Goal: Communication & Community: Answer question/provide support

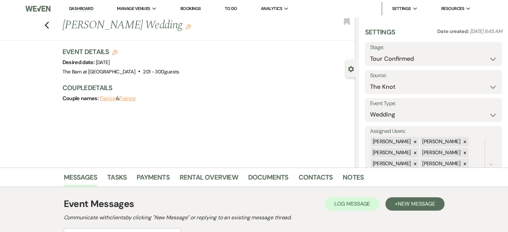
select select "4"
select select "2"
click at [90, 10] on link "Dashboard" at bounding box center [81, 9] width 24 height 6
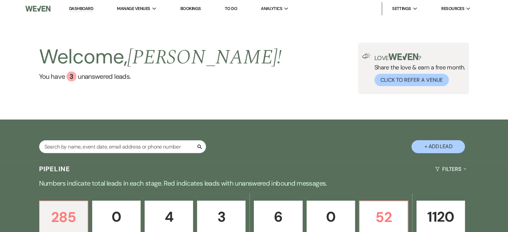
click at [252, 68] on div "Welcome, [PERSON_NAME] ! You have 3 unanswered lead s . Love ? Share the love &…" at bounding box center [254, 68] width 481 height 51
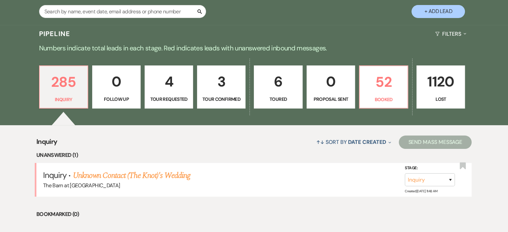
scroll to position [167, 0]
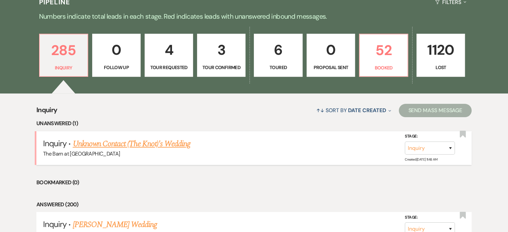
click at [113, 142] on link "Unknown Contact (The Knot)'s Wedding" at bounding box center [131, 144] width 117 height 12
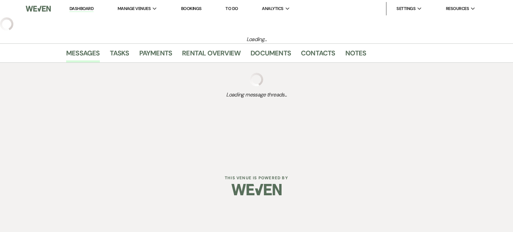
select select "2"
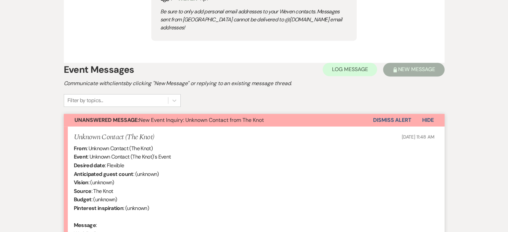
scroll to position [364, 0]
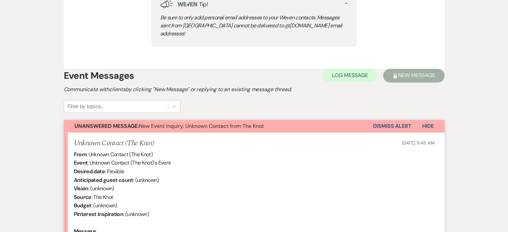
click at [395, 120] on button "Dismiss Alert" at bounding box center [392, 126] width 38 height 13
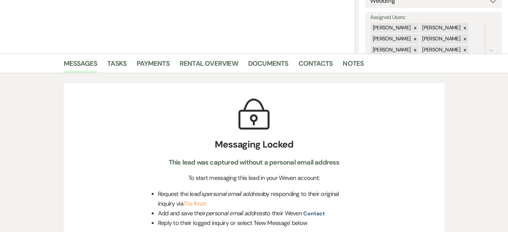
scroll to position [30, 0]
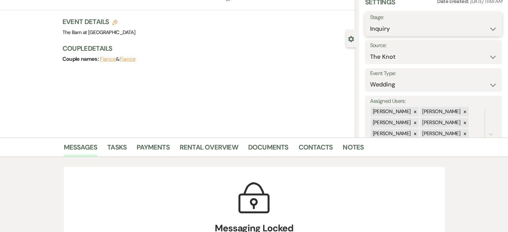
click at [417, 28] on select "Inquiry Follow Up Tour Requested Tour Confirmed Toured Proposal Sent Booked Lost" at bounding box center [433, 28] width 127 height 13
select select "8"
click at [370, 22] on select "Inquiry Follow Up Tour Requested Tour Confirmed Toured Proposal Sent Booked Lost" at bounding box center [433, 28] width 127 height 13
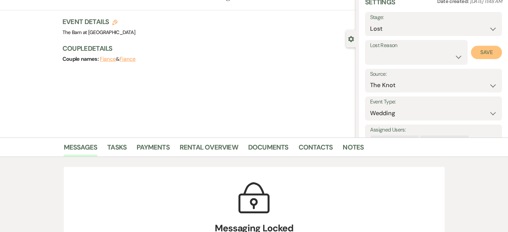
click at [474, 51] on button "Save" at bounding box center [486, 52] width 31 height 13
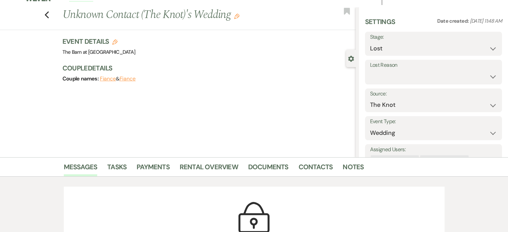
scroll to position [0, 0]
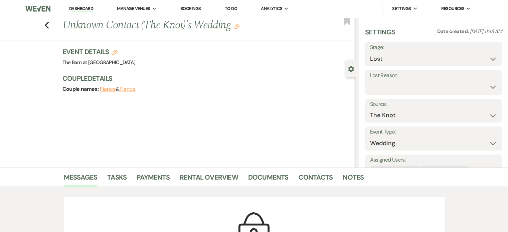
click at [76, 10] on link "Dashboard" at bounding box center [81, 9] width 24 height 6
select select "8"
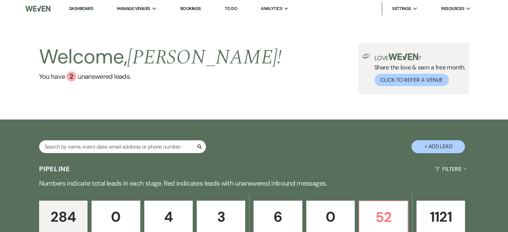
scroll to position [100, 0]
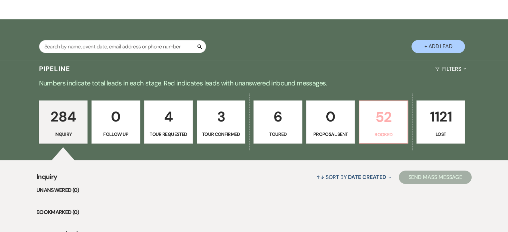
click at [377, 110] on p "52" at bounding box center [383, 117] width 40 height 22
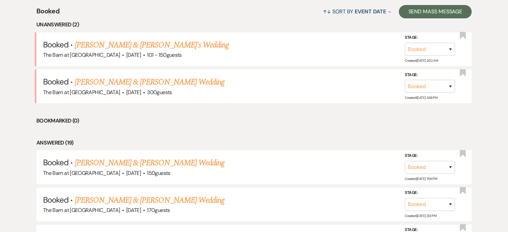
scroll to position [267, 0]
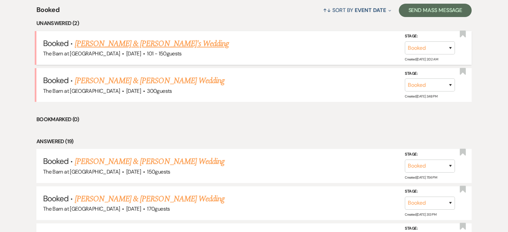
click at [141, 46] on link "[PERSON_NAME] & [PERSON_NAME]'s Wedding" at bounding box center [152, 44] width 154 height 12
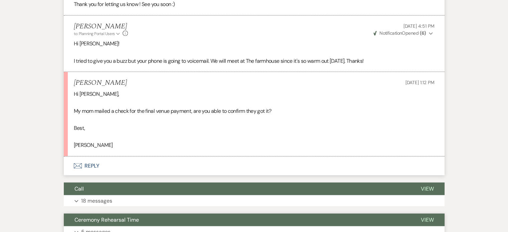
scroll to position [1435, 0]
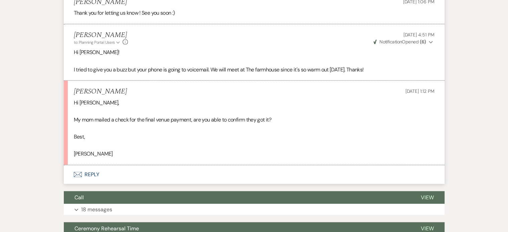
click at [92, 165] on button "Envelope Reply" at bounding box center [254, 174] width 380 height 19
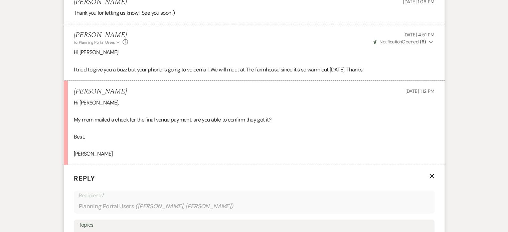
scroll to position [1544, 0]
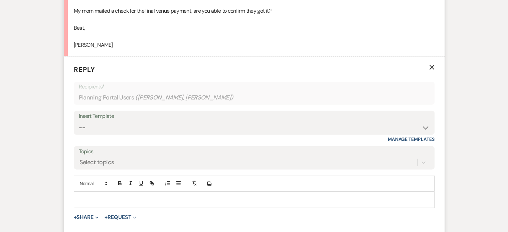
click at [88, 196] on p at bounding box center [254, 199] width 350 height 7
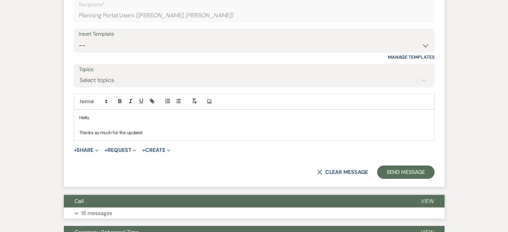
scroll to position [1644, 0]
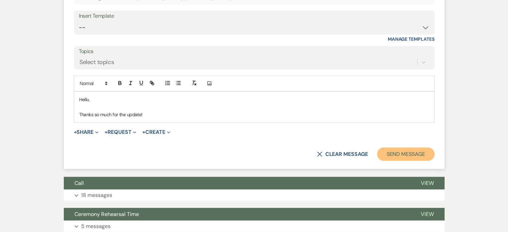
click at [407, 148] on button "Send Message" at bounding box center [405, 154] width 57 height 13
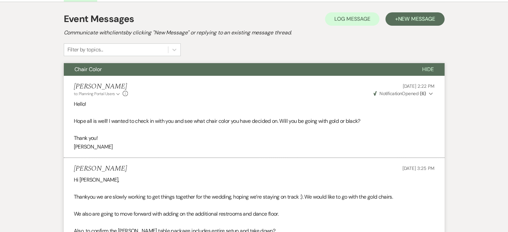
scroll to position [0, 0]
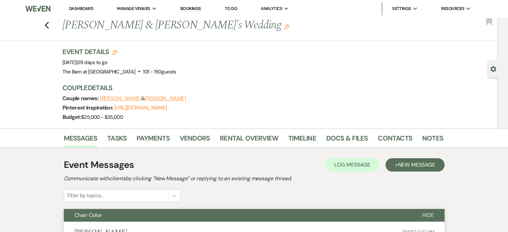
click at [84, 6] on link "Dashboard" at bounding box center [81, 9] width 24 height 6
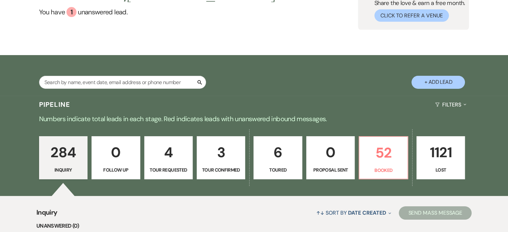
scroll to position [133, 0]
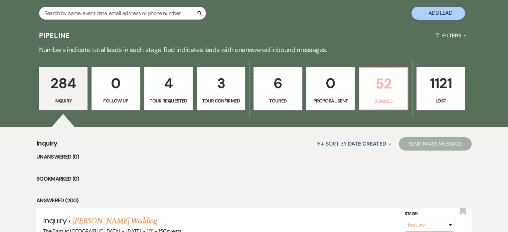
click at [371, 84] on p "52" at bounding box center [383, 83] width 40 height 22
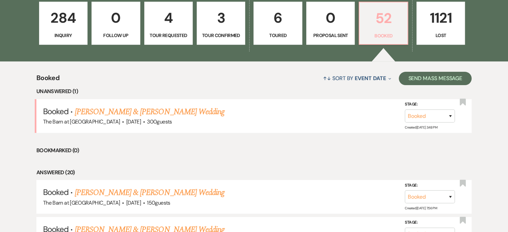
scroll to position [200, 0]
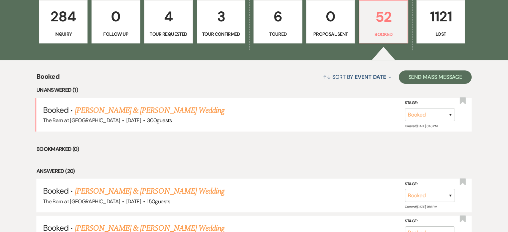
click at [143, 111] on link "[PERSON_NAME] & [PERSON_NAME] Wedding" at bounding box center [150, 110] width 150 height 12
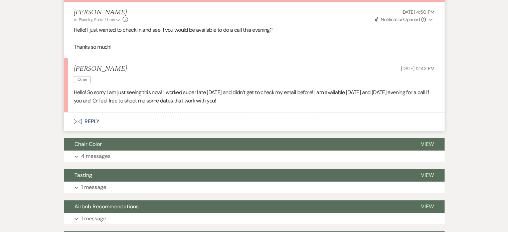
scroll to position [200, 0]
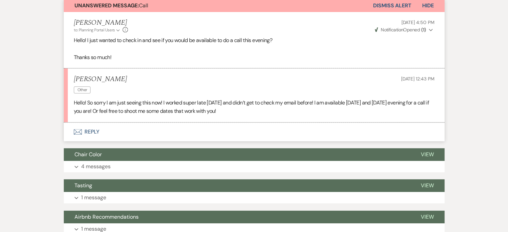
click at [257, 49] on p at bounding box center [254, 48] width 360 height 9
